Goal: Find specific page/section: Find specific page/section

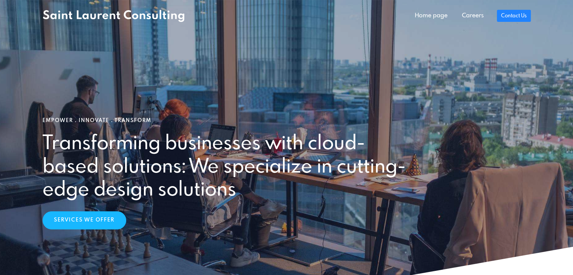
click at [473, 6] on nav "Home page Careers Contact Us" at bounding box center [286, 16] width 573 height 32
click at [475, 16] on link "Careers" at bounding box center [473, 15] width 36 height 15
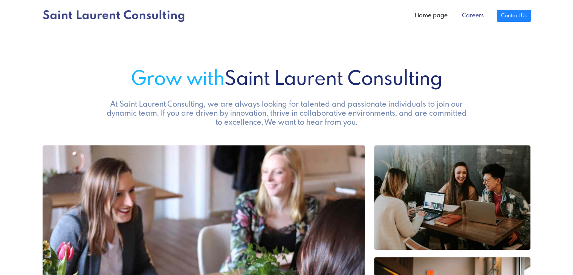
click at [473, 15] on link "Careers" at bounding box center [473, 15] width 36 height 15
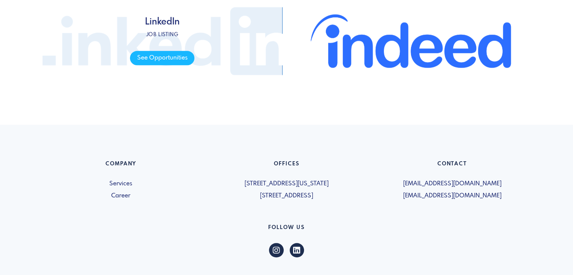
scroll to position [490, 0]
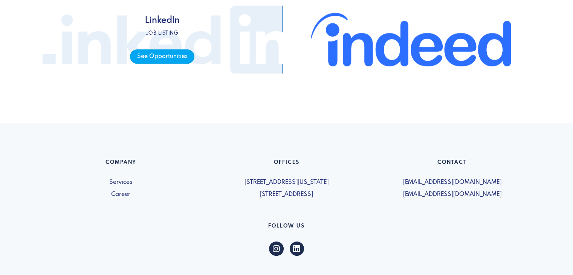
click at [165, 53] on span "See Opportunities" at bounding box center [162, 56] width 64 height 15
